Goal: Information Seeking & Learning: Learn about a topic

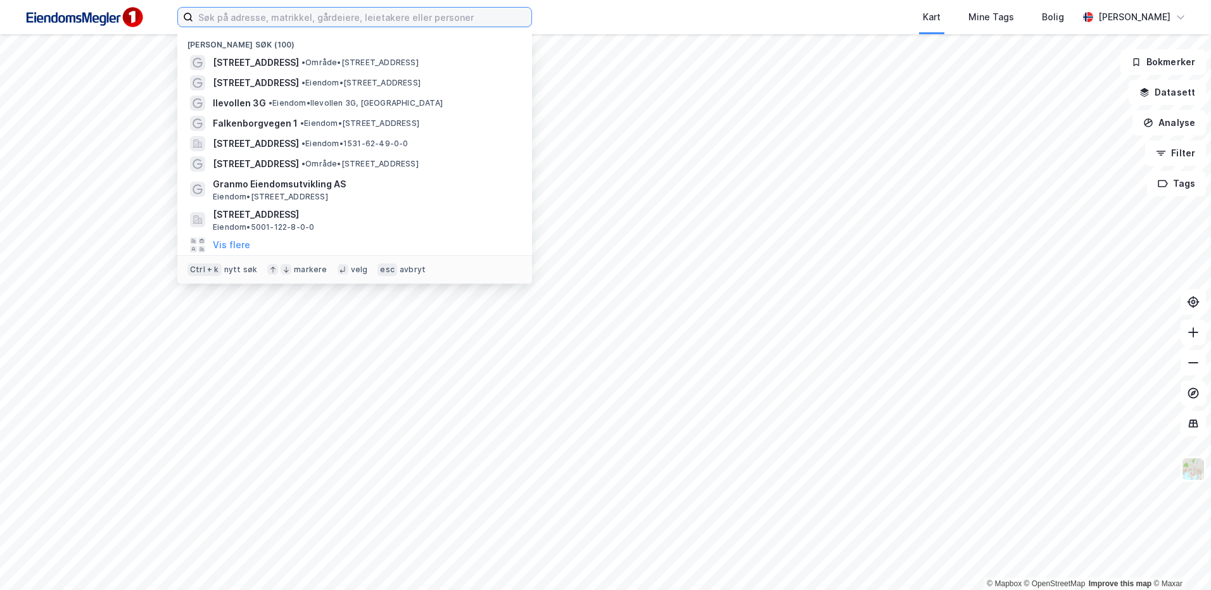
click at [296, 22] on input at bounding box center [362, 17] width 338 height 19
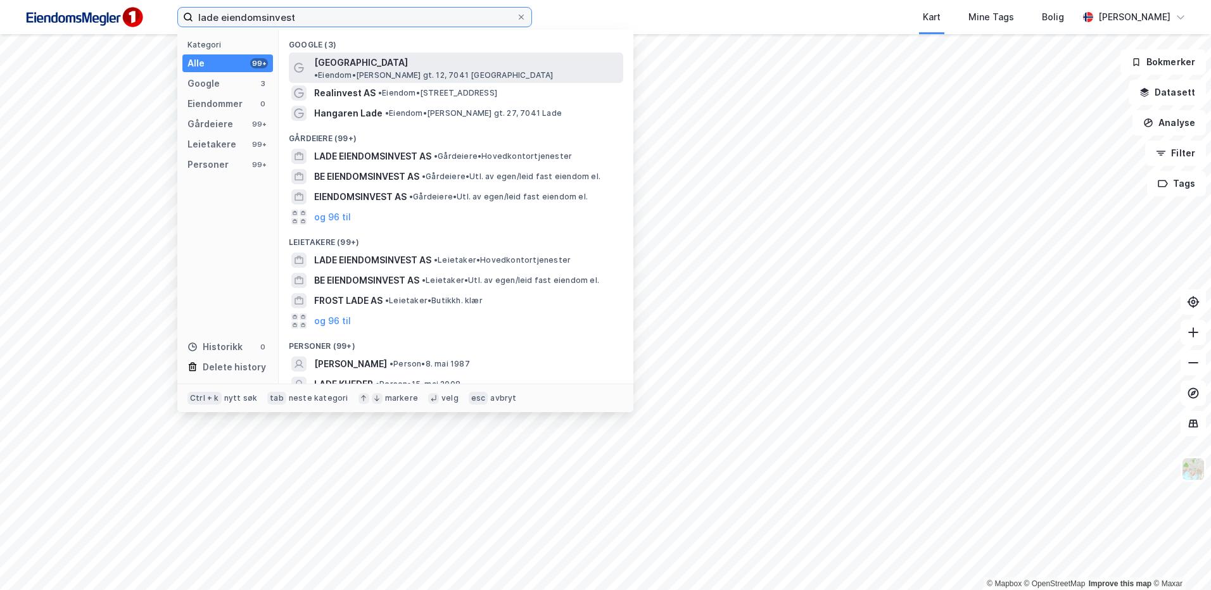
type input "lade eiendomsinvest"
click at [403, 70] on span "• Eiendom • [PERSON_NAME] gt. 12, 7041 [GEOGRAPHIC_DATA]" at bounding box center [433, 75] width 239 height 10
